Goal: Download file/media

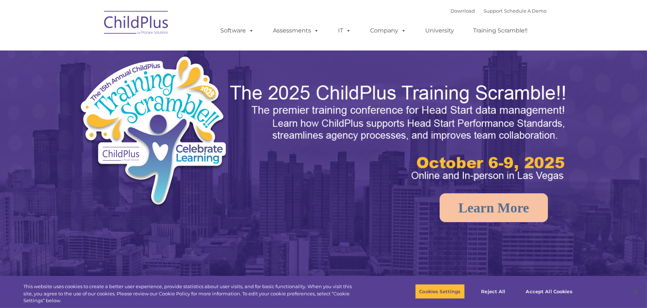
select select "MEDIUM"
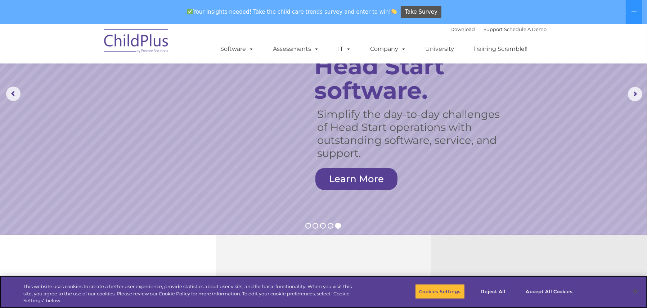
scroll to position [71, 0]
click at [553, 290] on button "Accept All Cookies" at bounding box center [549, 291] width 54 height 15
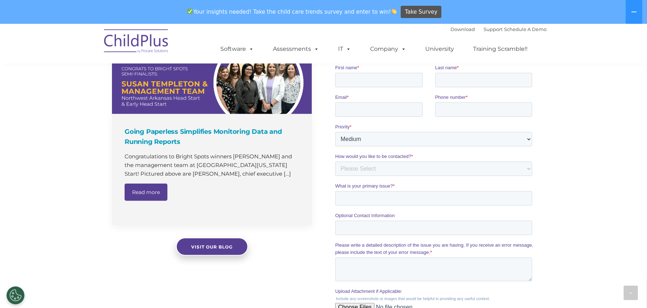
scroll to position [492, 0]
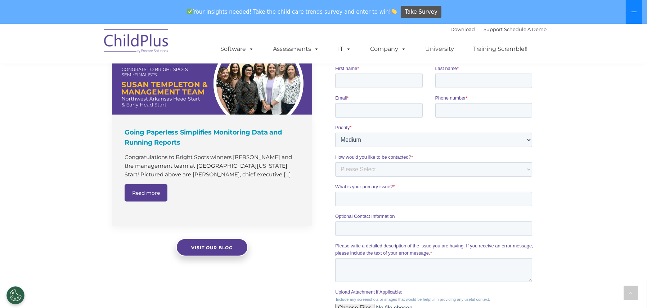
click at [632, 13] on icon at bounding box center [634, 12] width 6 height 6
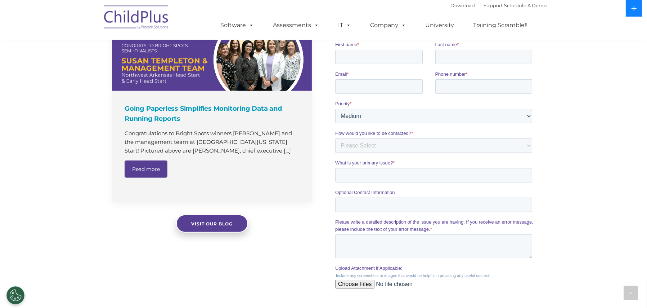
click at [632, 13] on button at bounding box center [634, 8] width 17 height 17
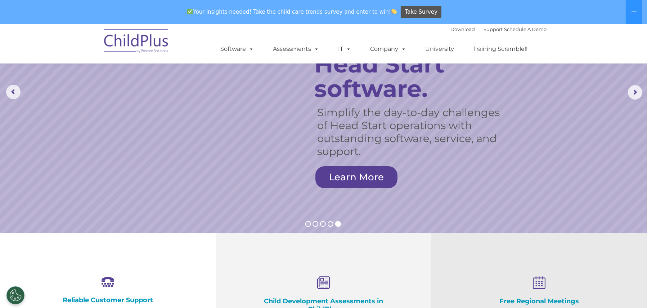
scroll to position [0, 0]
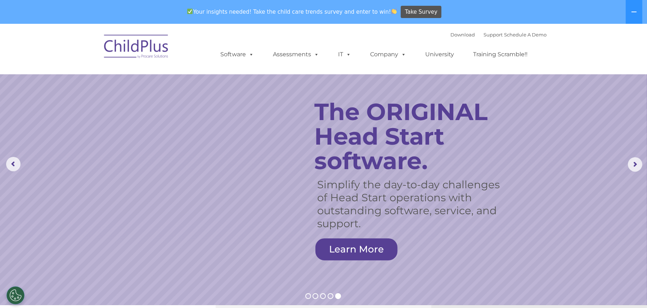
click at [150, 41] on img at bounding box center [137, 48] width 72 height 36
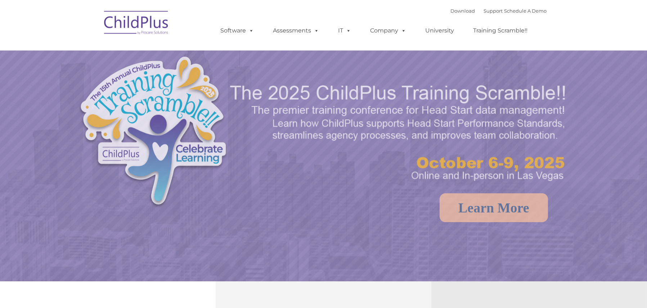
select select "MEDIUM"
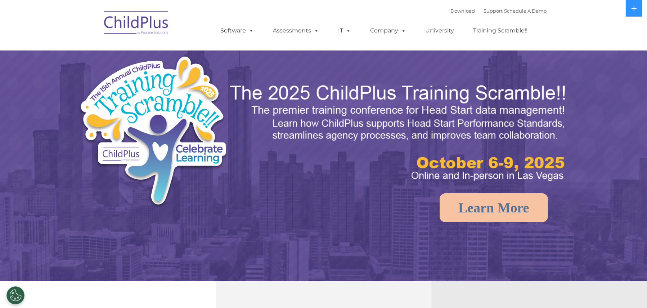
select select "MEDIUM"
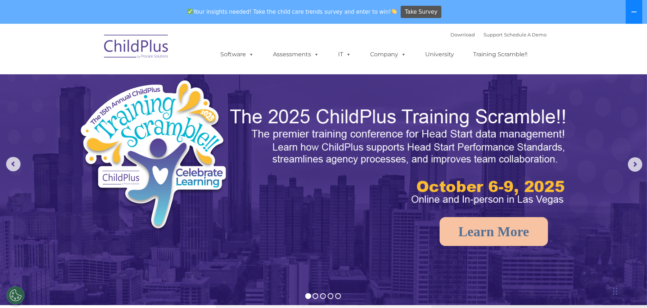
click at [640, 16] on button at bounding box center [634, 12] width 17 height 24
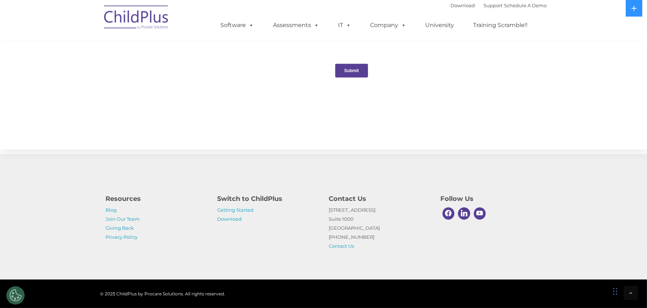
scroll to position [744, 0]
click at [236, 217] on link "Download" at bounding box center [230, 219] width 24 height 6
